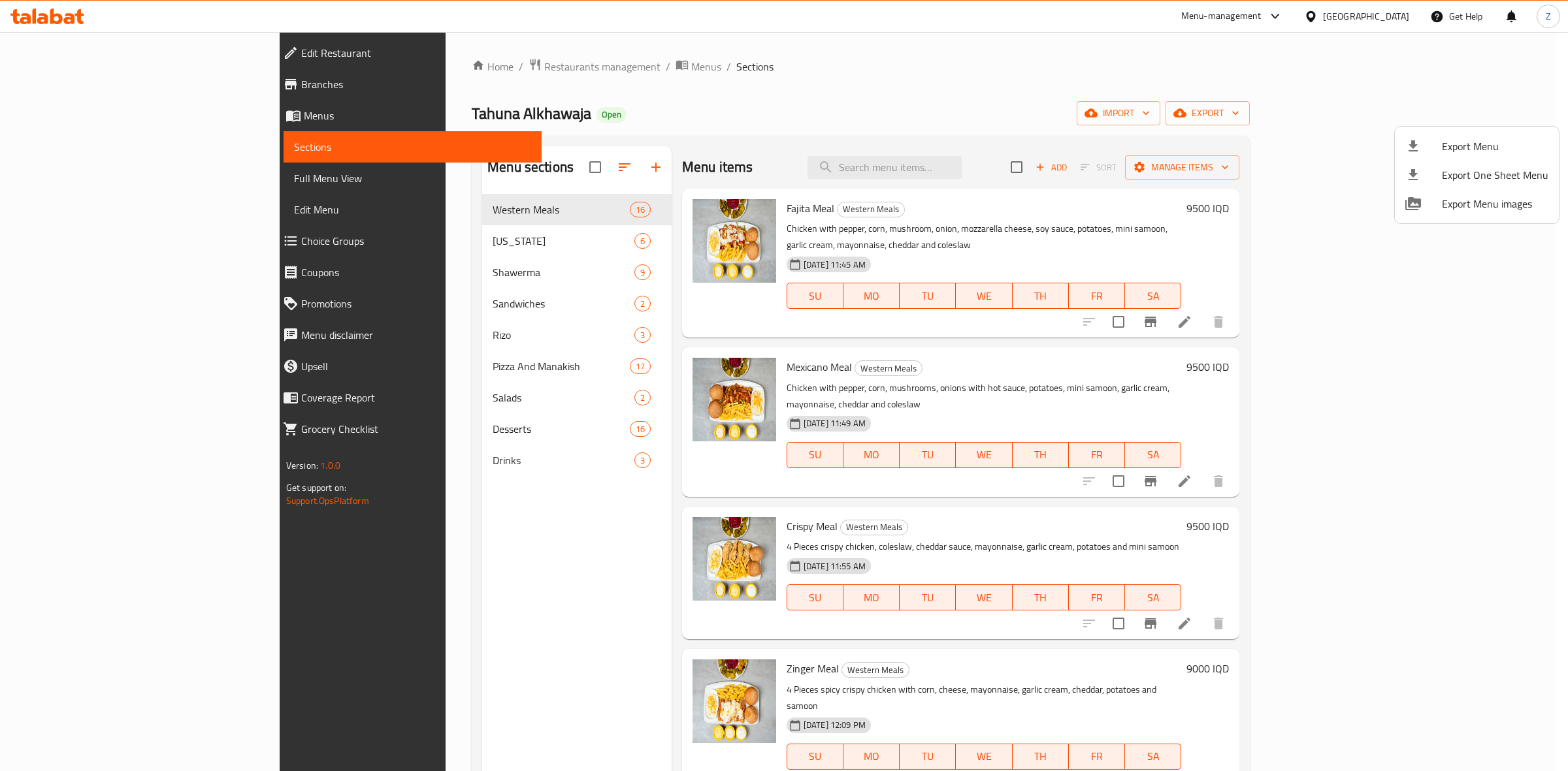
click at [449, 68] on div at bounding box center [784, 385] width 1568 height 771
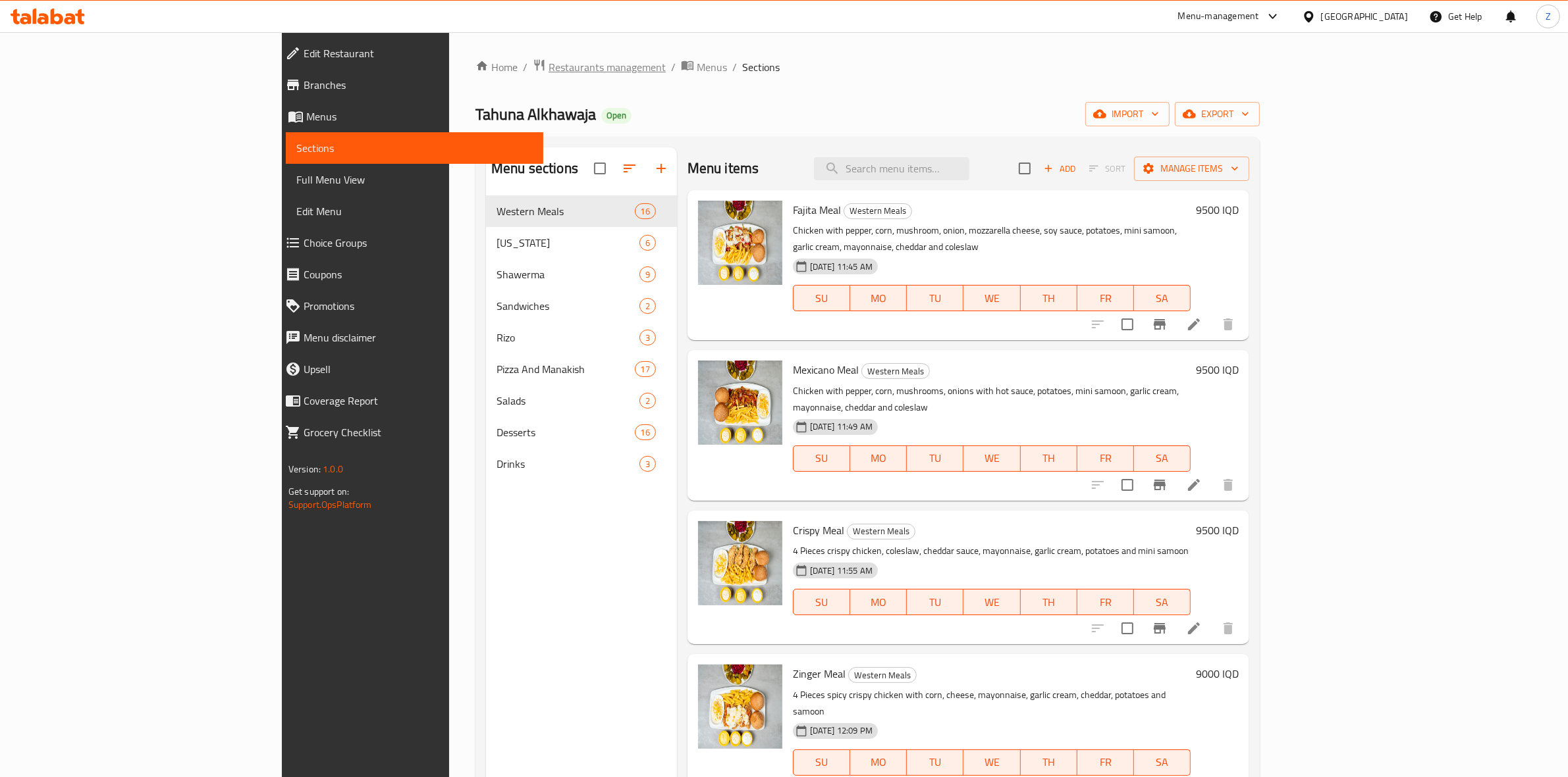
click at [549, 67] on span "Restaurants management" at bounding box center [607, 67] width 117 height 16
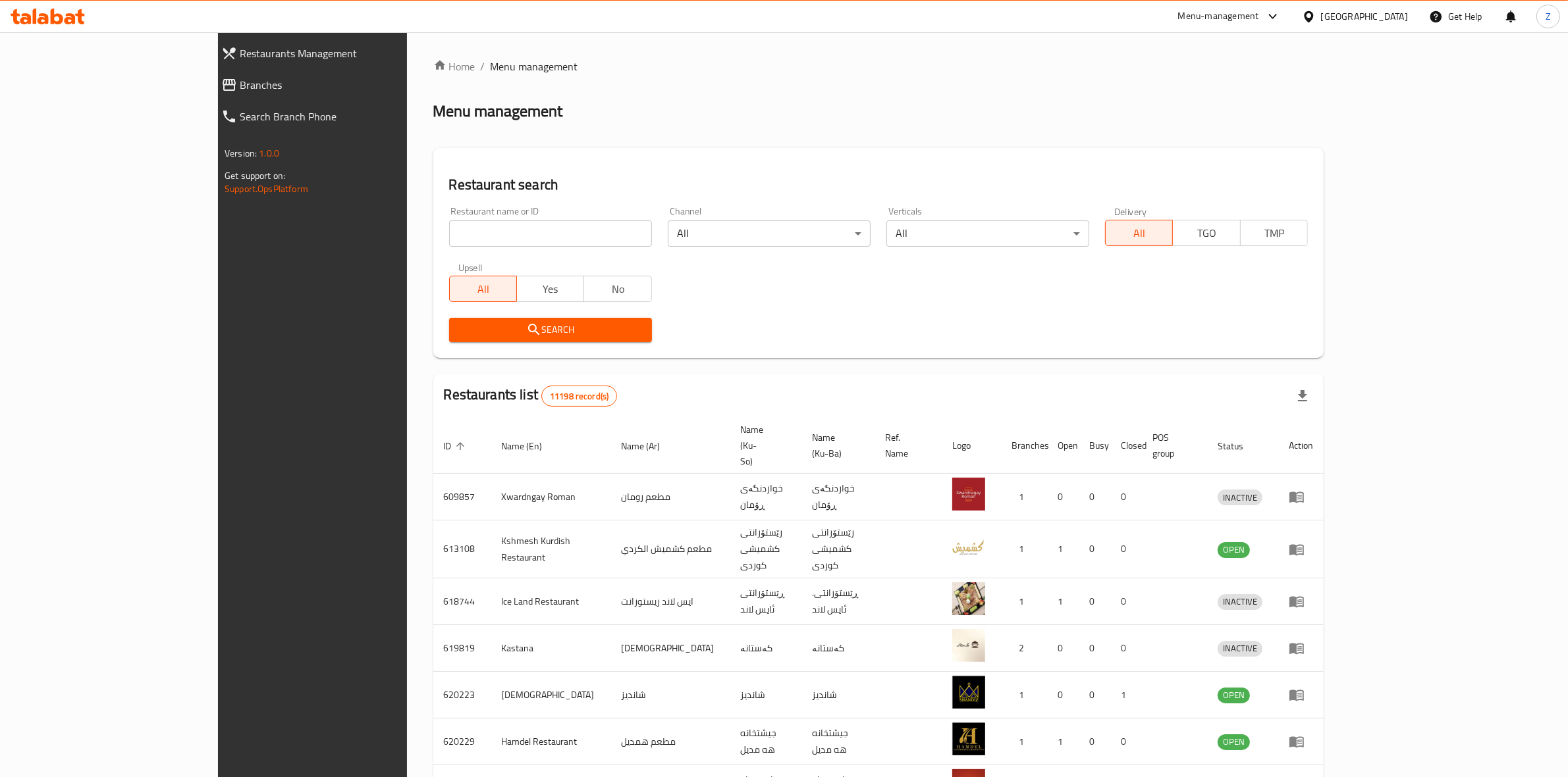
click at [449, 238] on input "search" at bounding box center [550, 233] width 203 height 26
type input "CHENE"
click button "Search" at bounding box center [550, 330] width 203 height 24
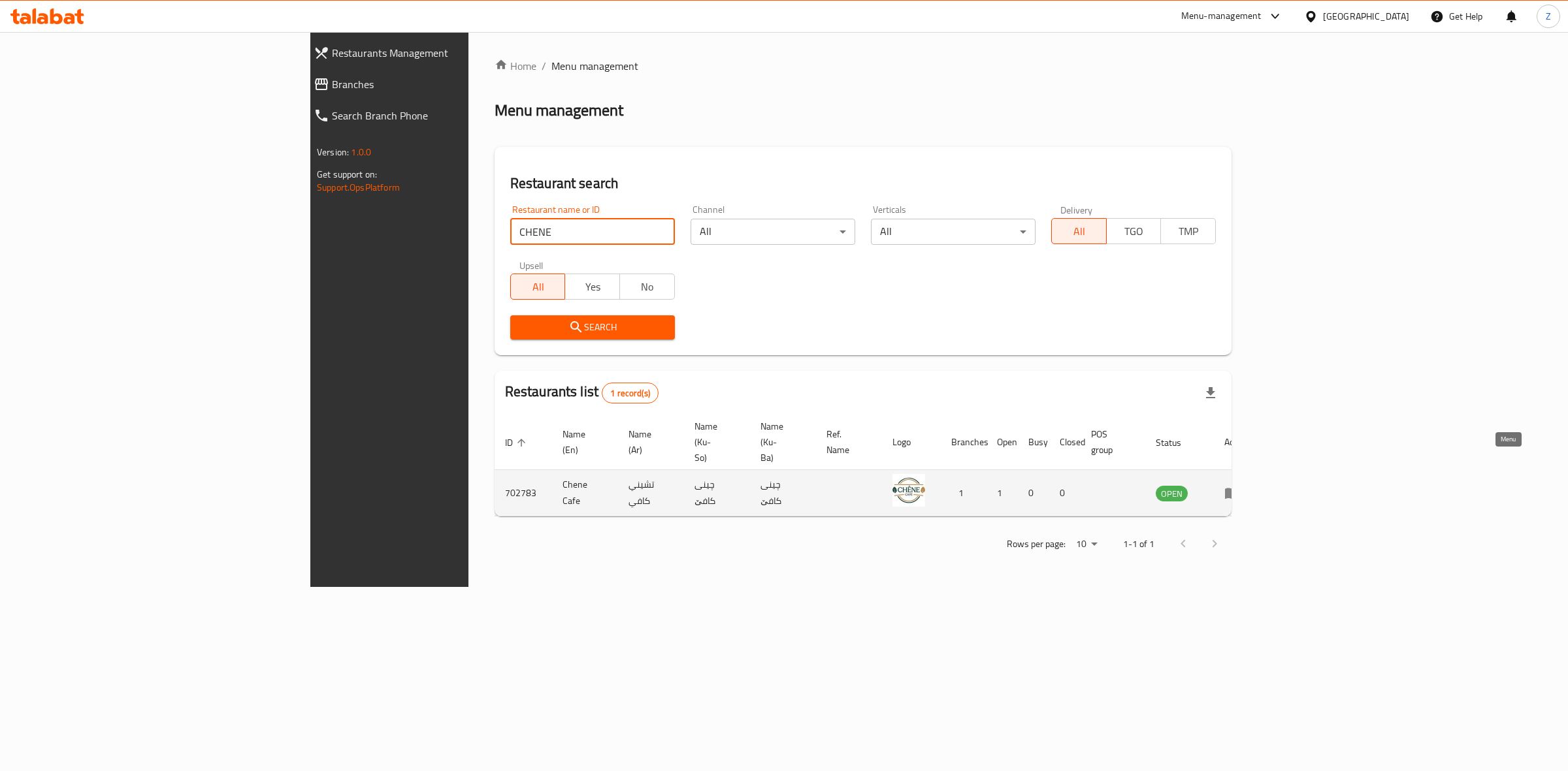
click at [1239, 489] on icon "enhanced table" at bounding box center [1232, 494] width 14 height 11
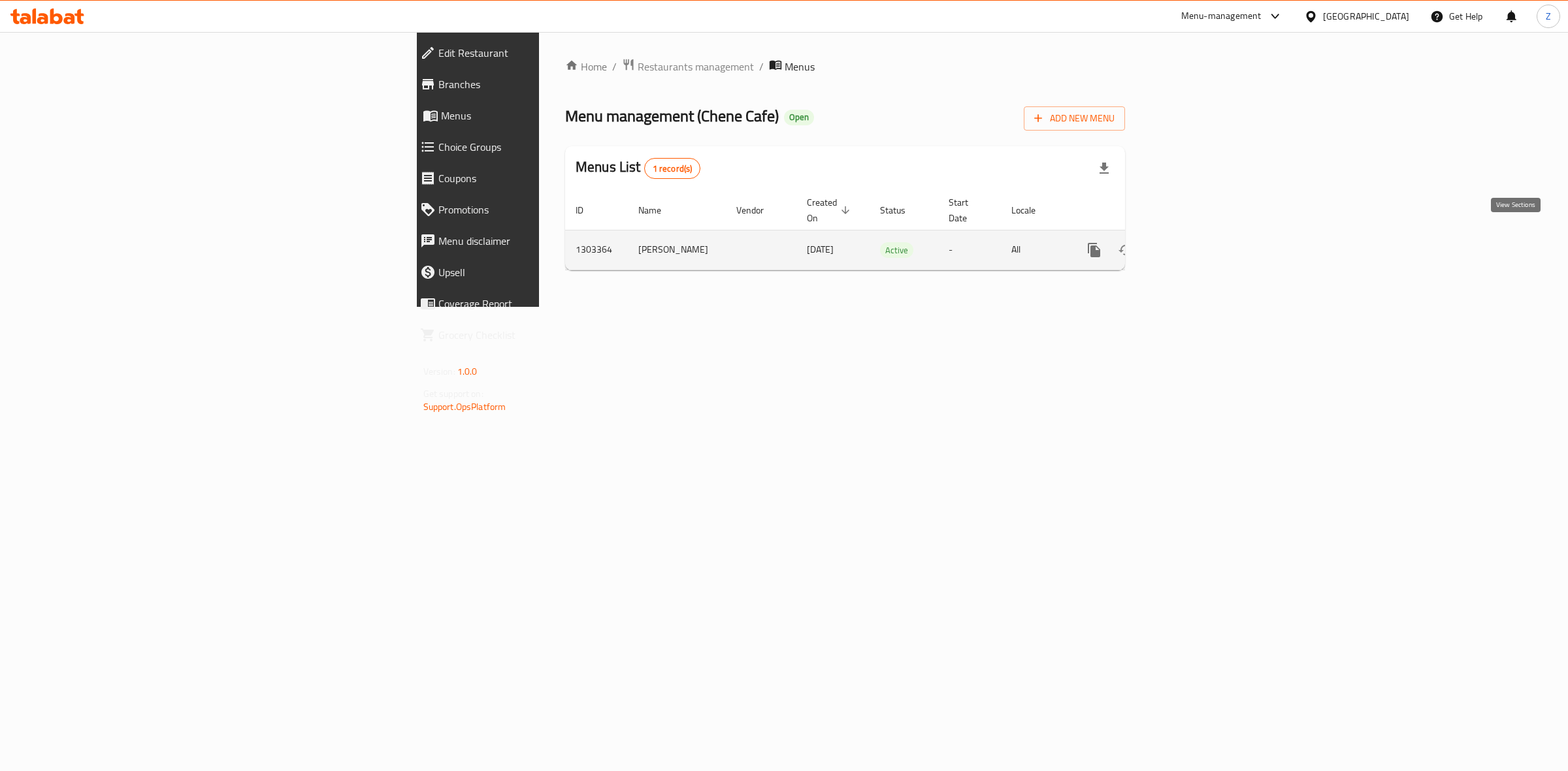
click at [1196, 242] on icon "enhanced table" at bounding box center [1188, 250] width 16 height 16
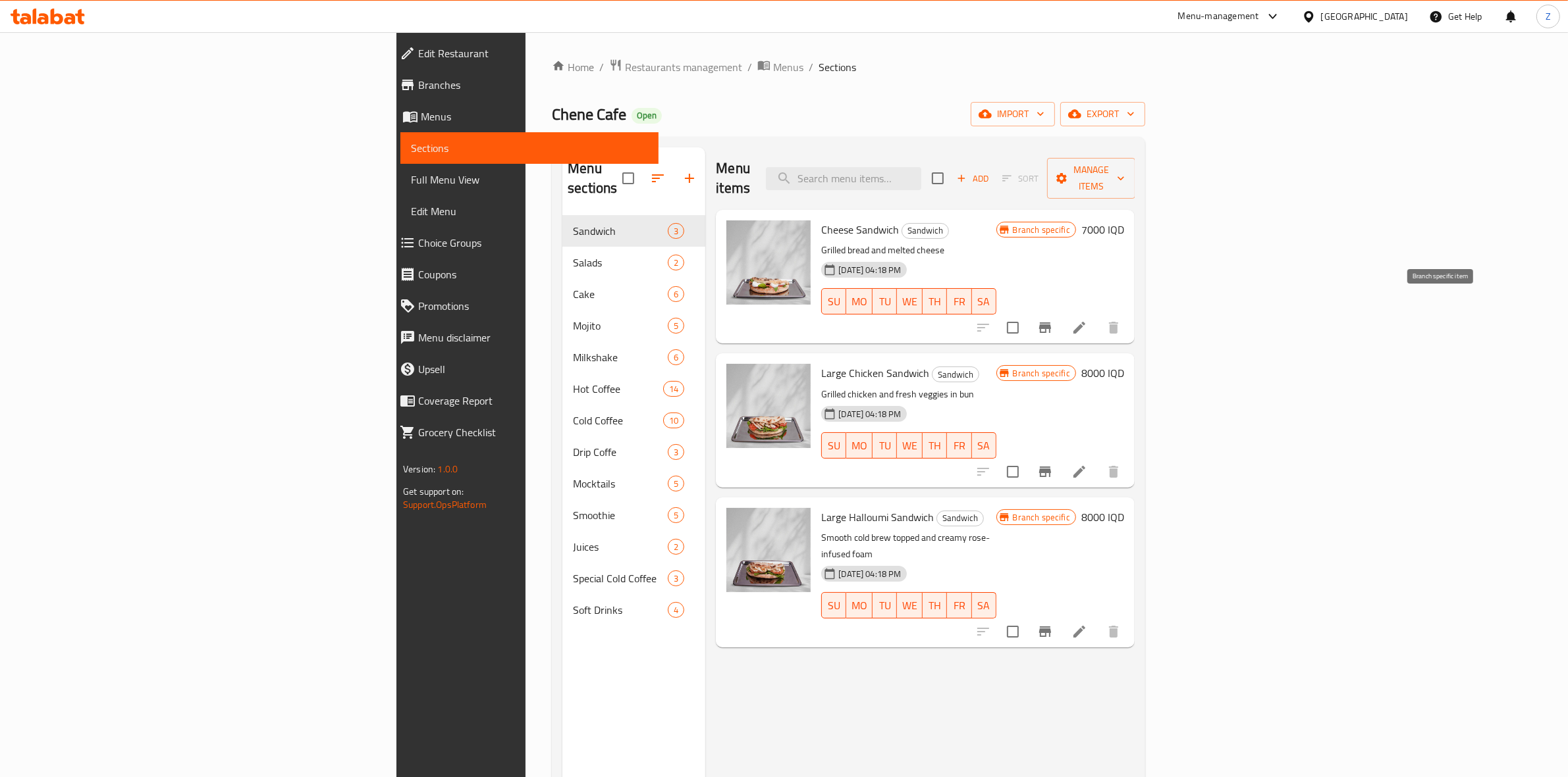
click at [1053, 320] on icon "Branch-specific-item" at bounding box center [1044, 328] width 16 height 16
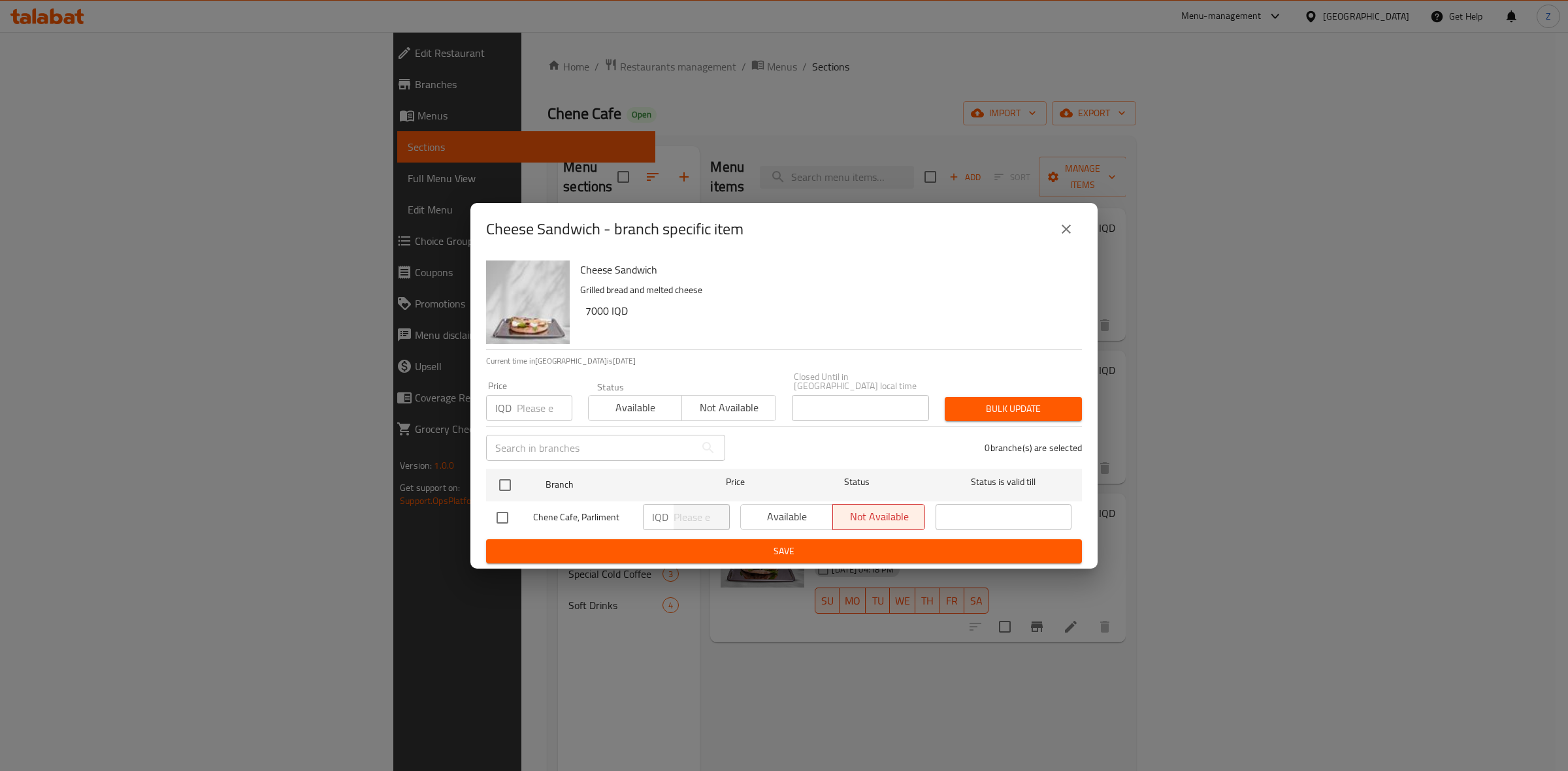
click at [1068, 229] on icon "close" at bounding box center [1066, 229] width 16 height 16
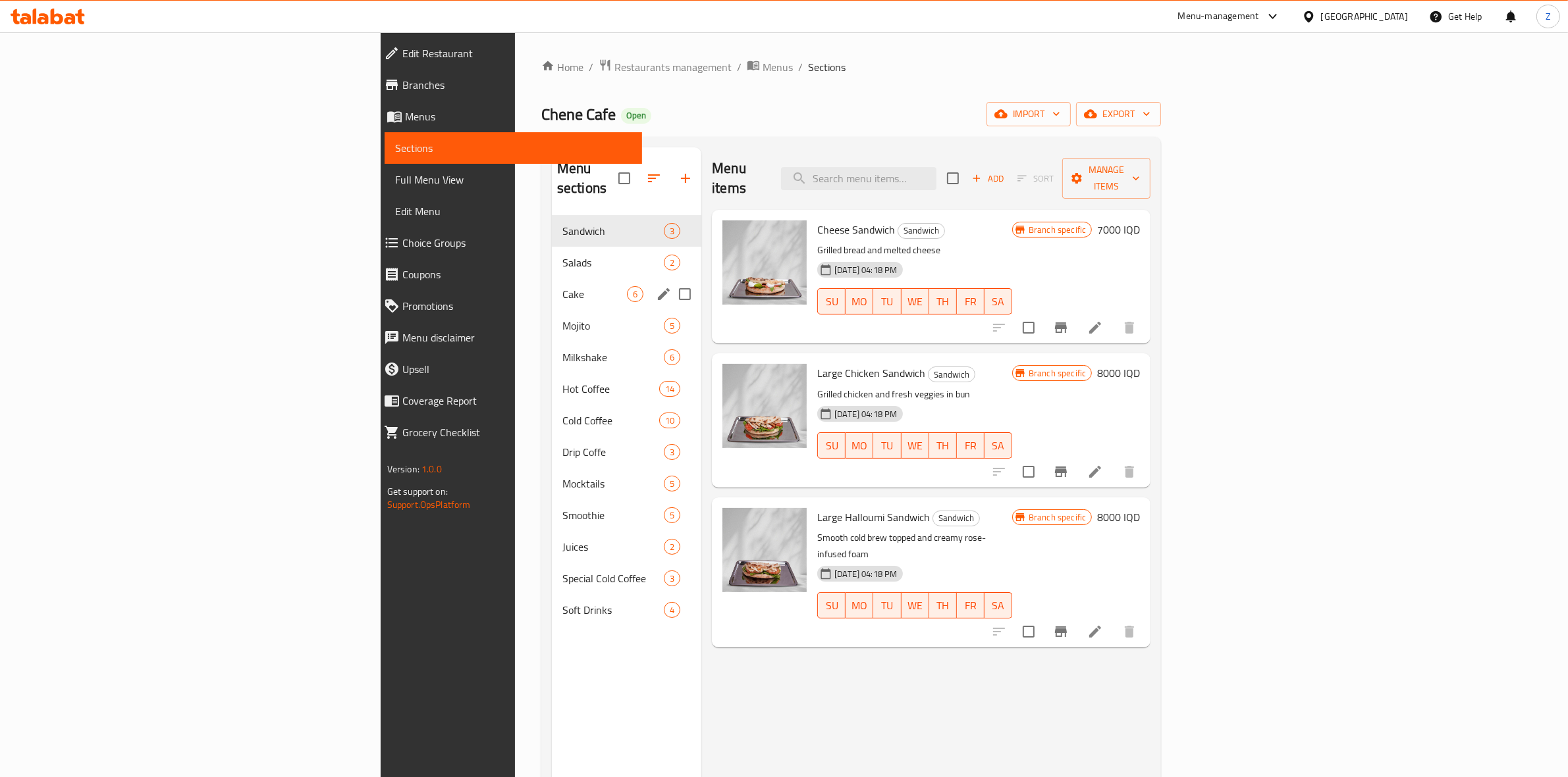
click at [562, 286] on span "Cake" at bounding box center [594, 294] width 64 height 16
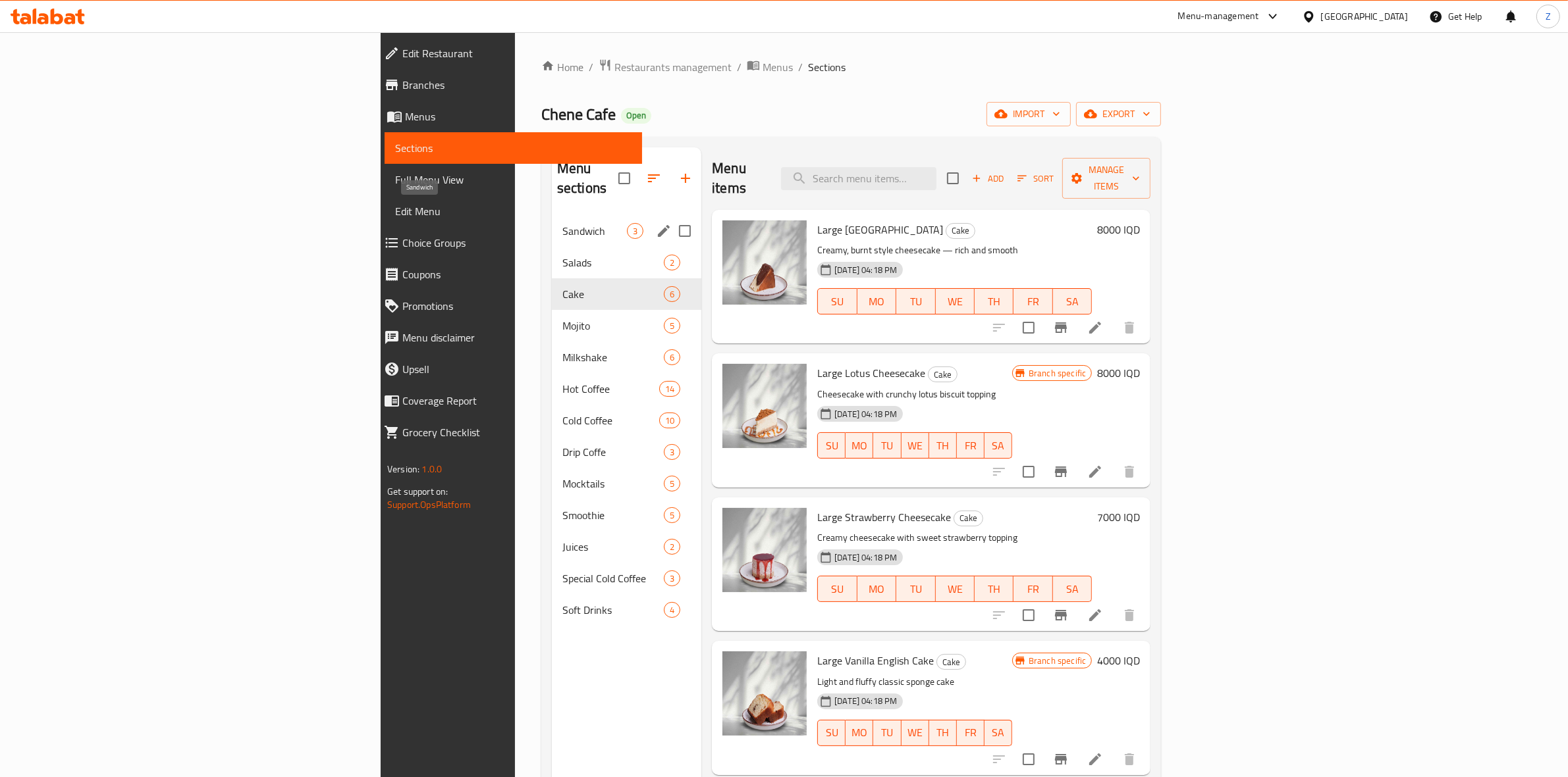
click at [562, 223] on span "Sandwich" at bounding box center [594, 231] width 64 height 16
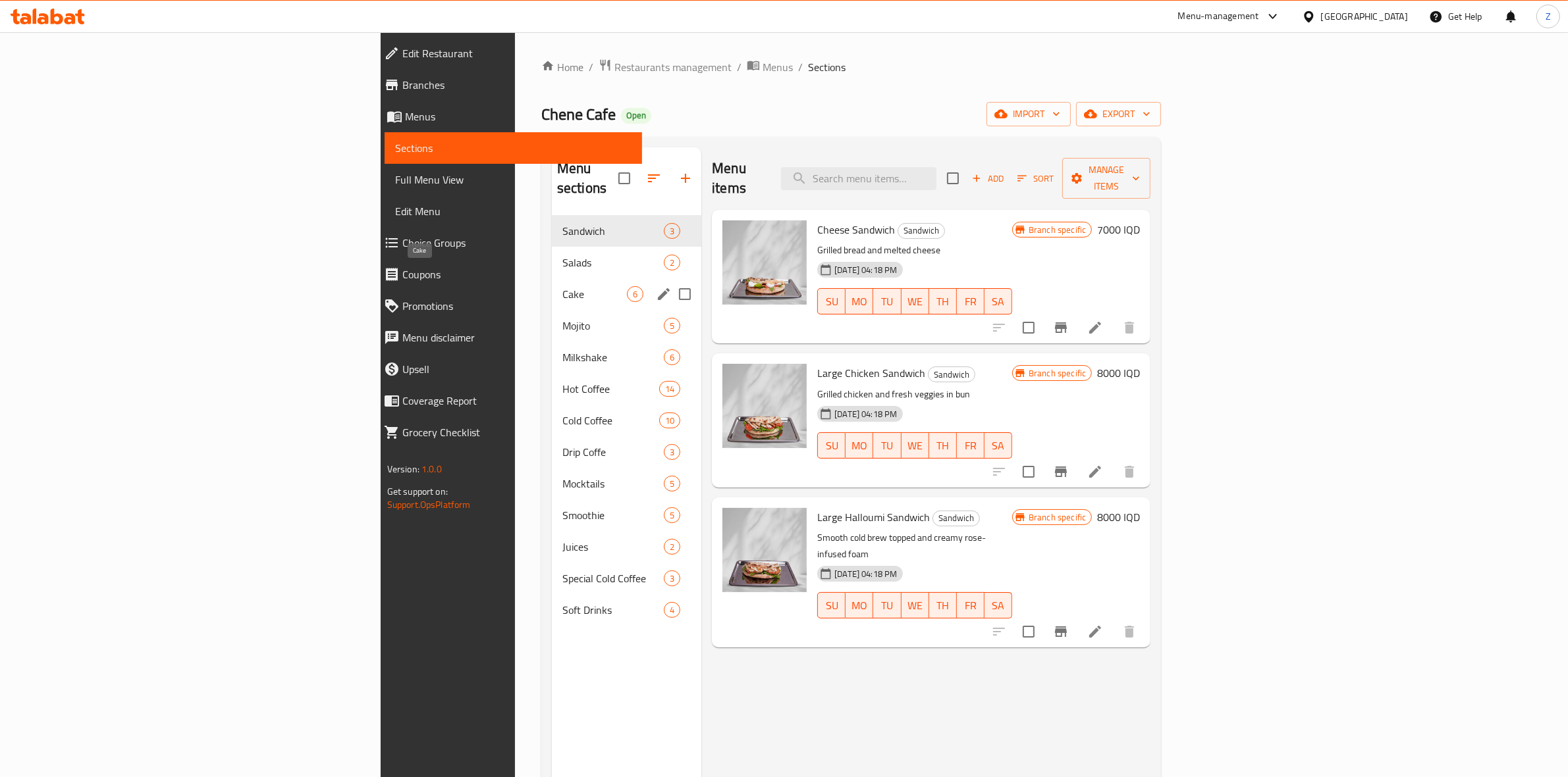
click at [562, 286] on span "Cake" at bounding box center [594, 294] width 64 height 16
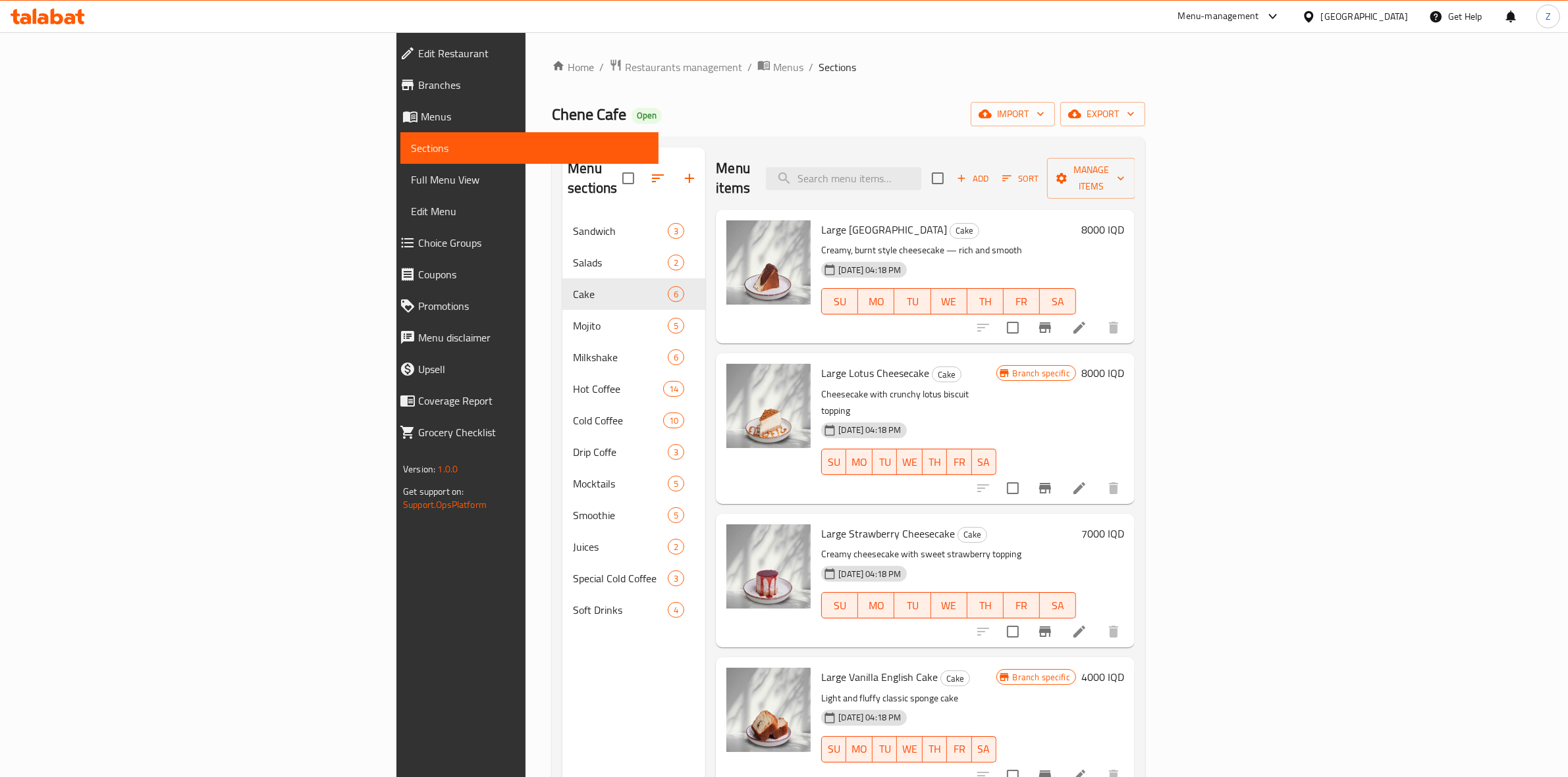
scroll to position [117, 0]
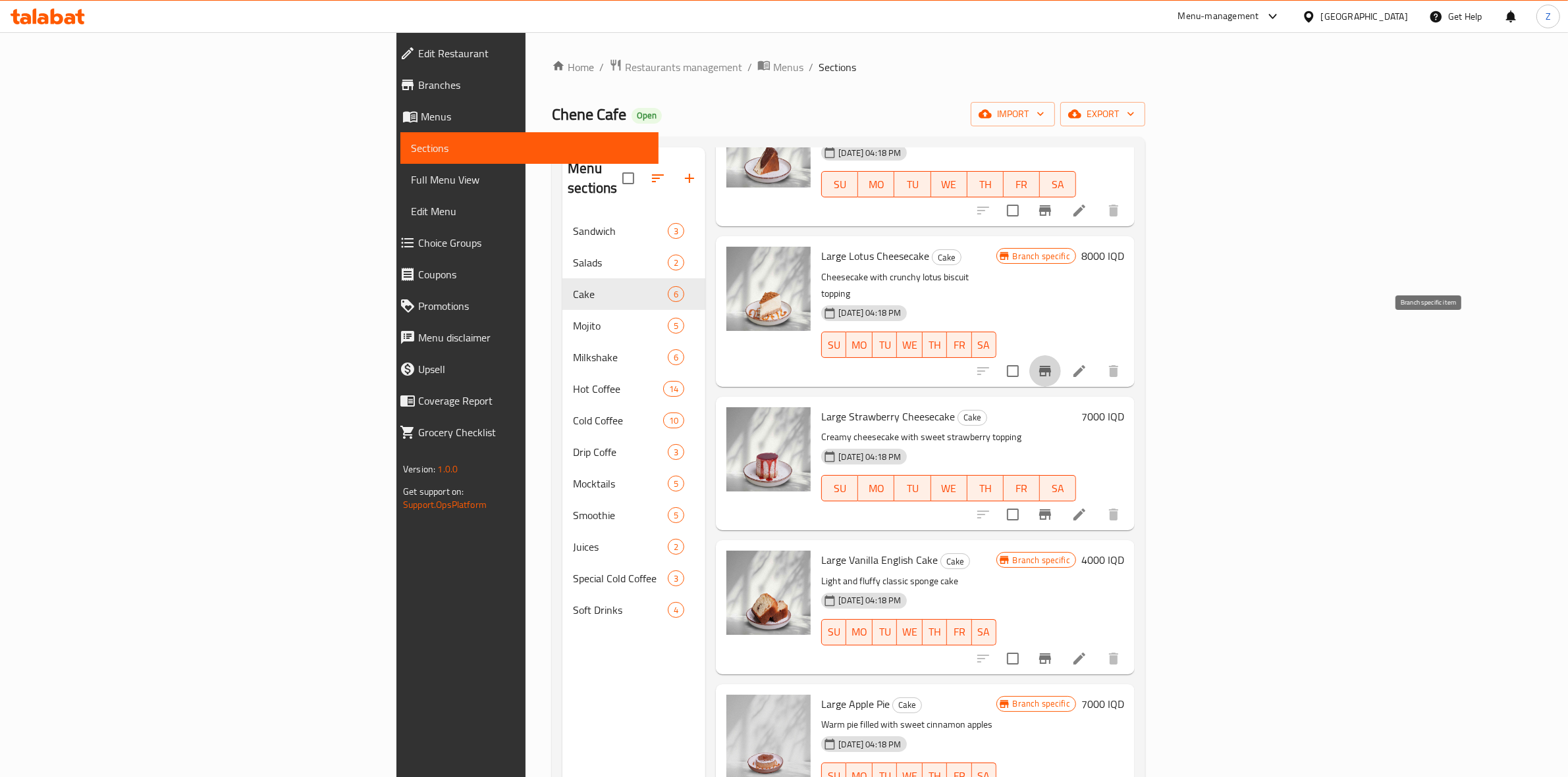
click at [1061, 356] on button "Branch-specific-item" at bounding box center [1045, 371] width 32 height 32
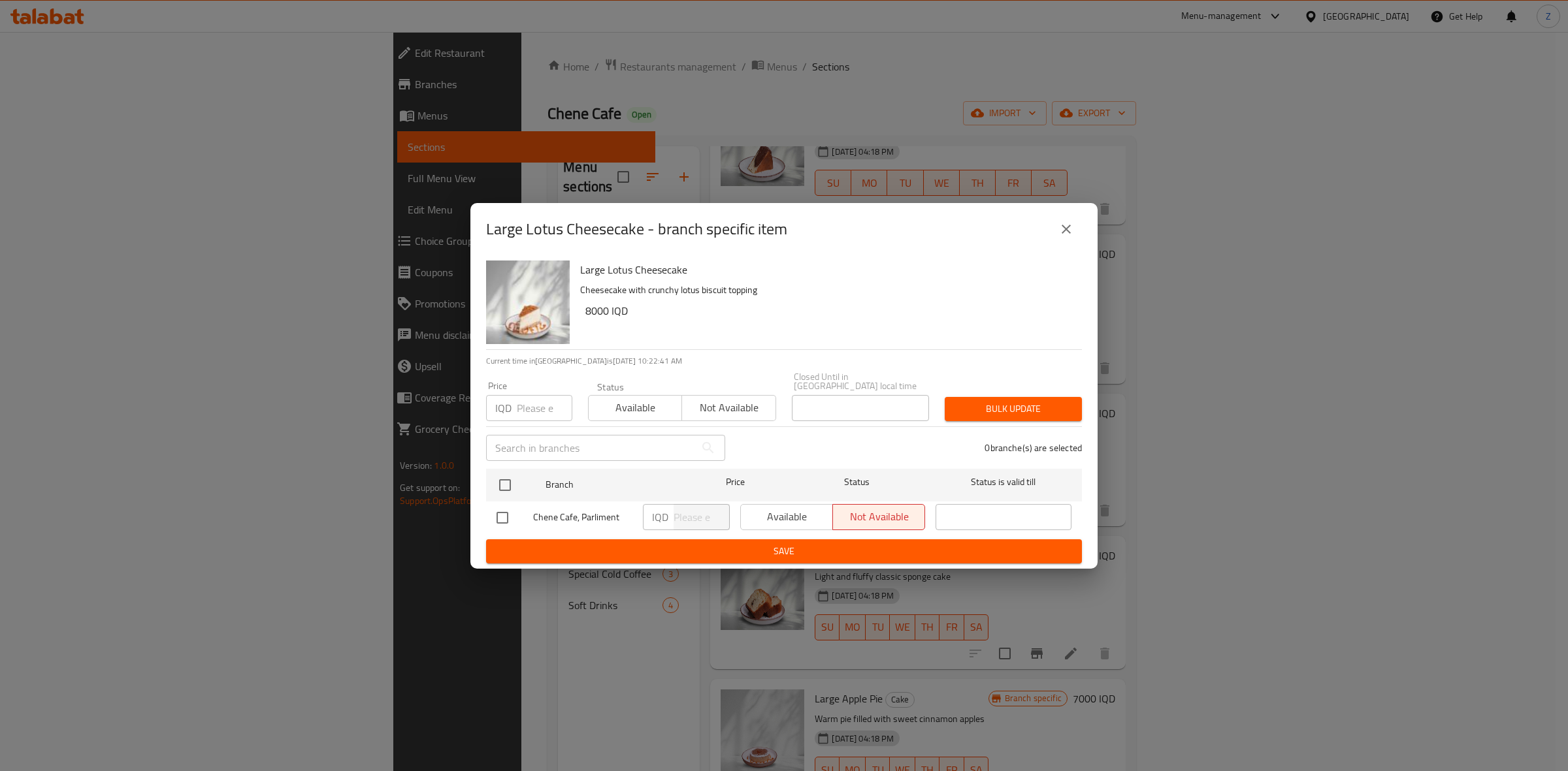
click at [1060, 229] on icon "close" at bounding box center [1066, 229] width 16 height 16
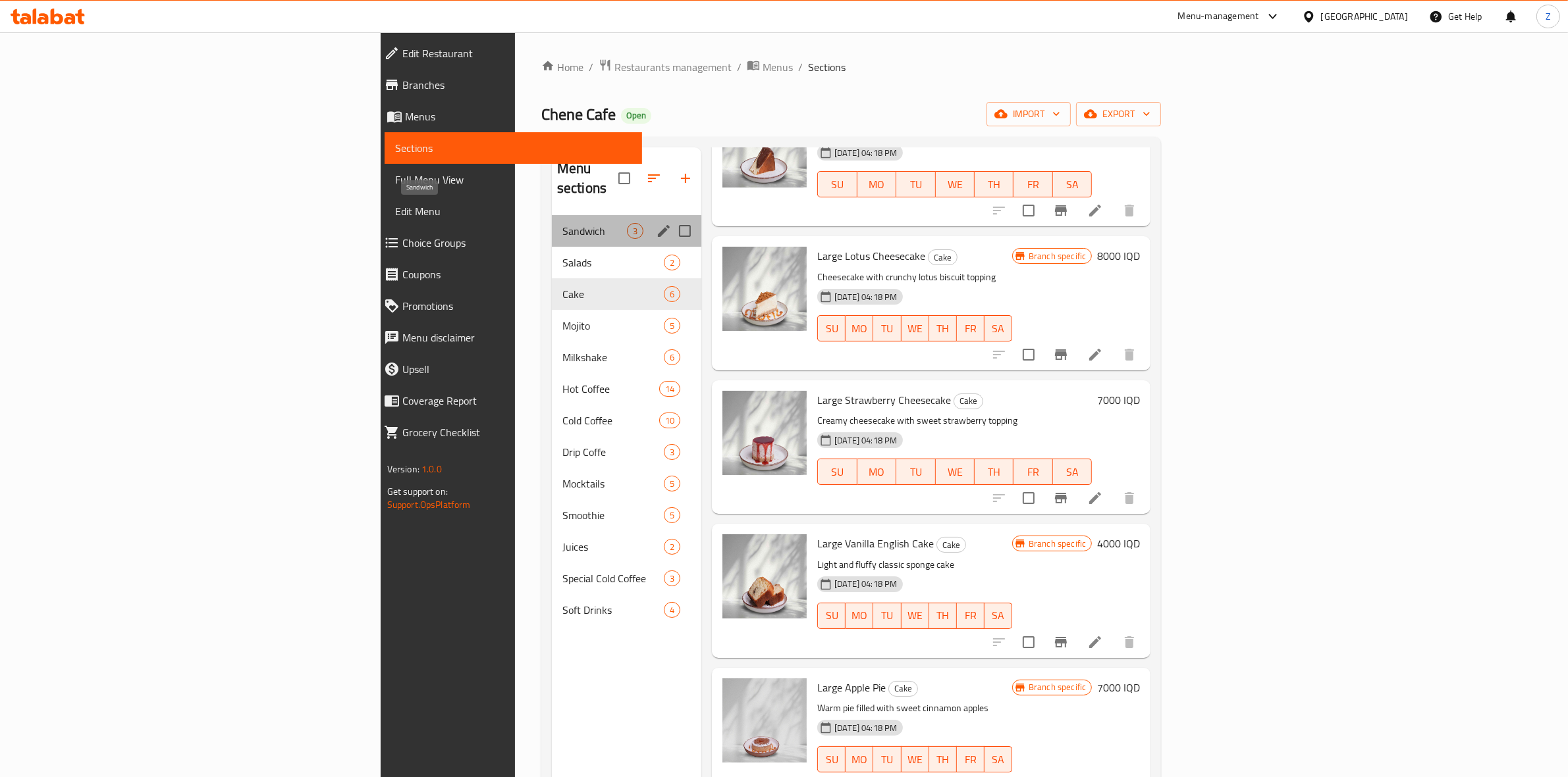
click at [562, 223] on span "Sandwich" at bounding box center [594, 231] width 64 height 16
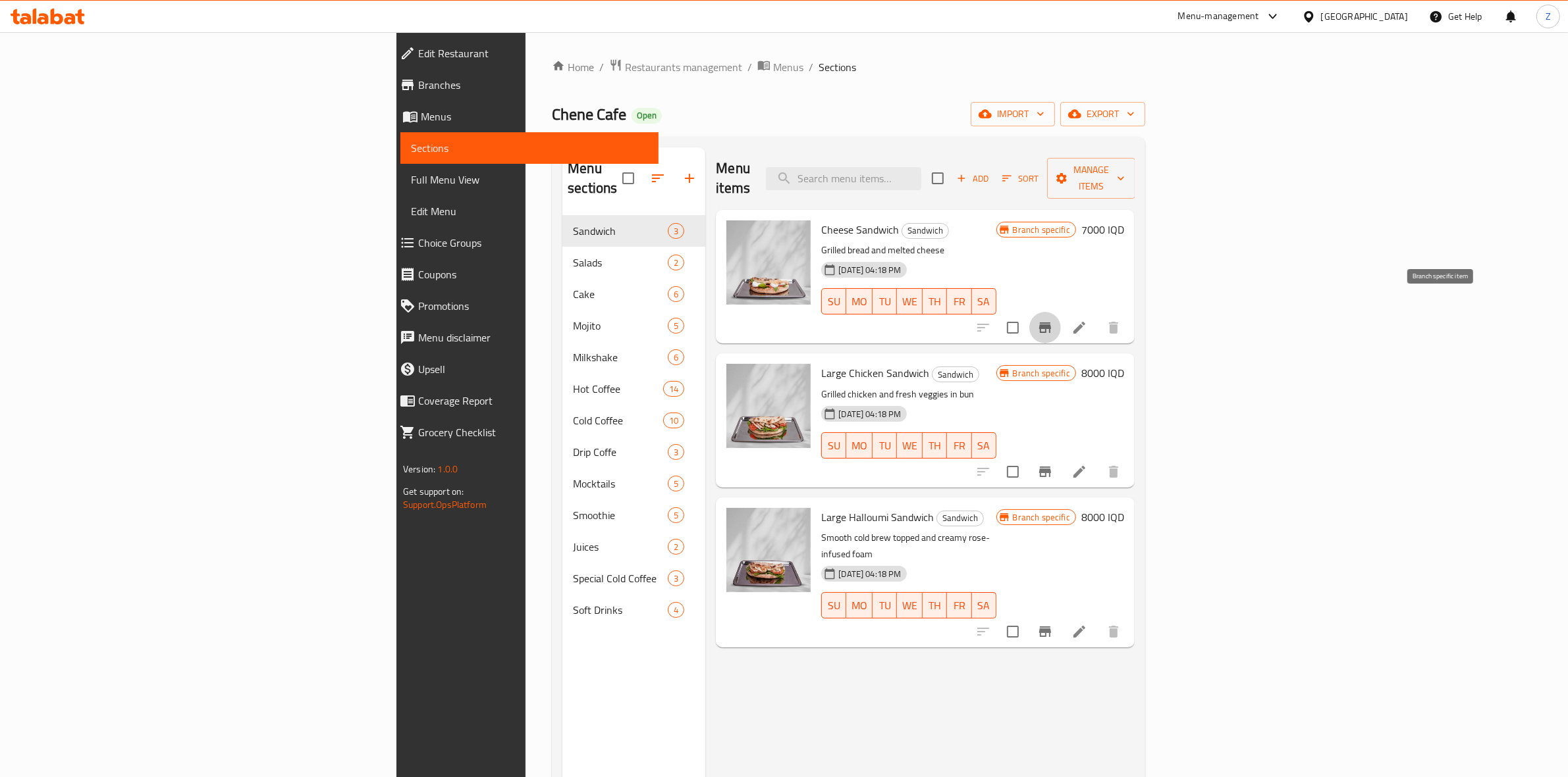
click at [1051, 322] on icon "Branch-specific-item" at bounding box center [1045, 328] width 12 height 11
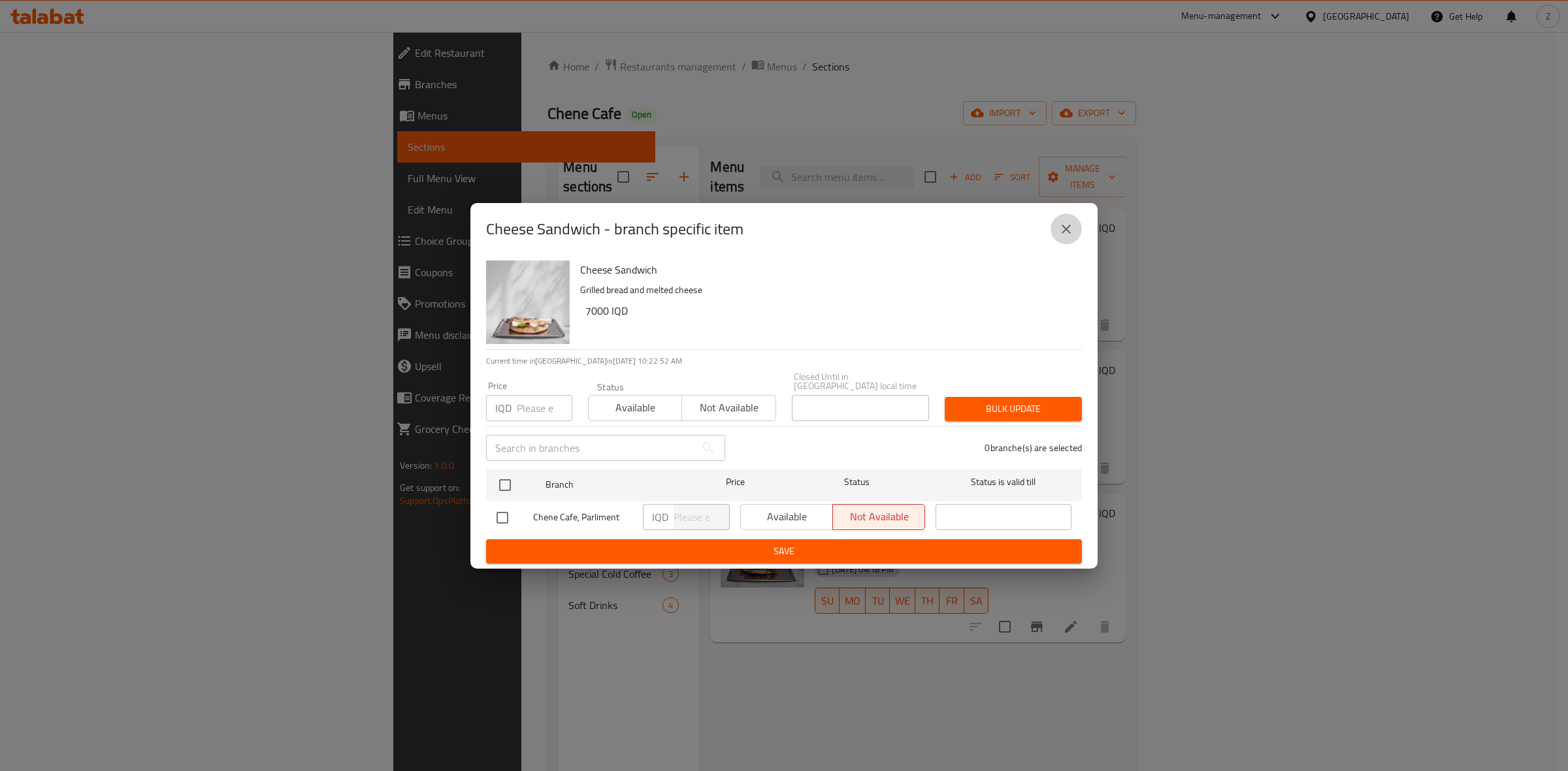
click at [1068, 230] on icon "close" at bounding box center [1066, 229] width 9 height 9
